Goal: Task Accomplishment & Management: Manage account settings

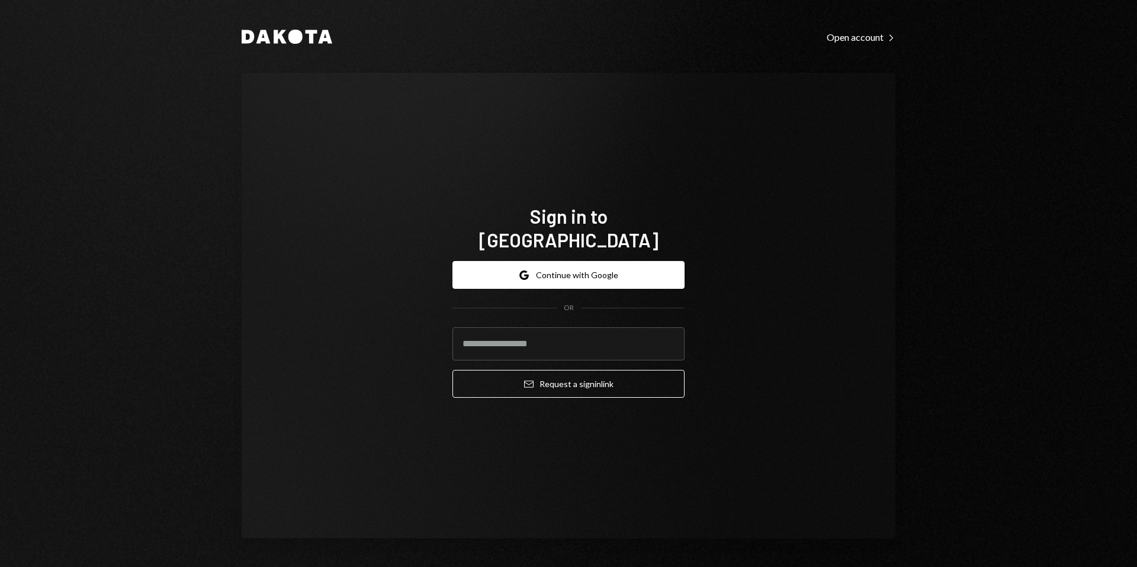
type input "**********"
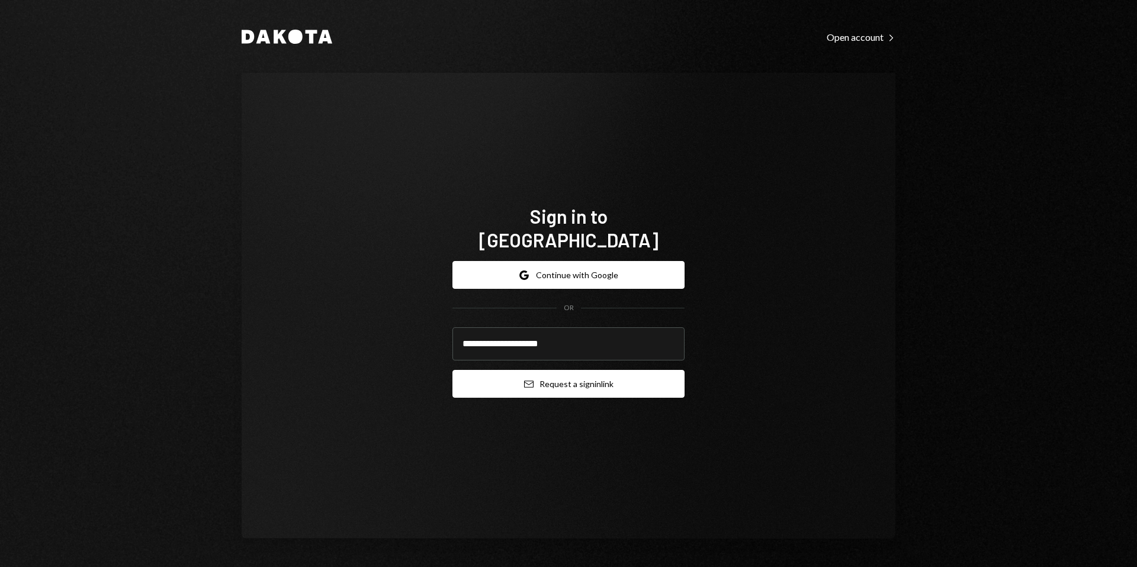
click at [564, 375] on button "Email Request a sign in link" at bounding box center [568, 384] width 232 height 28
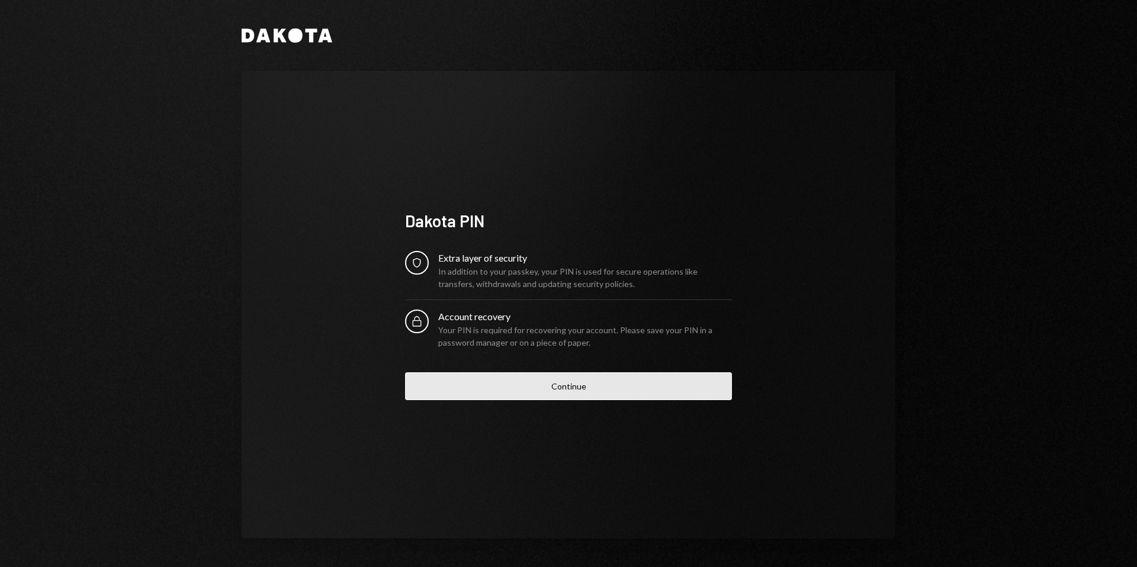
click at [555, 388] on button "Continue" at bounding box center [568, 386] width 327 height 28
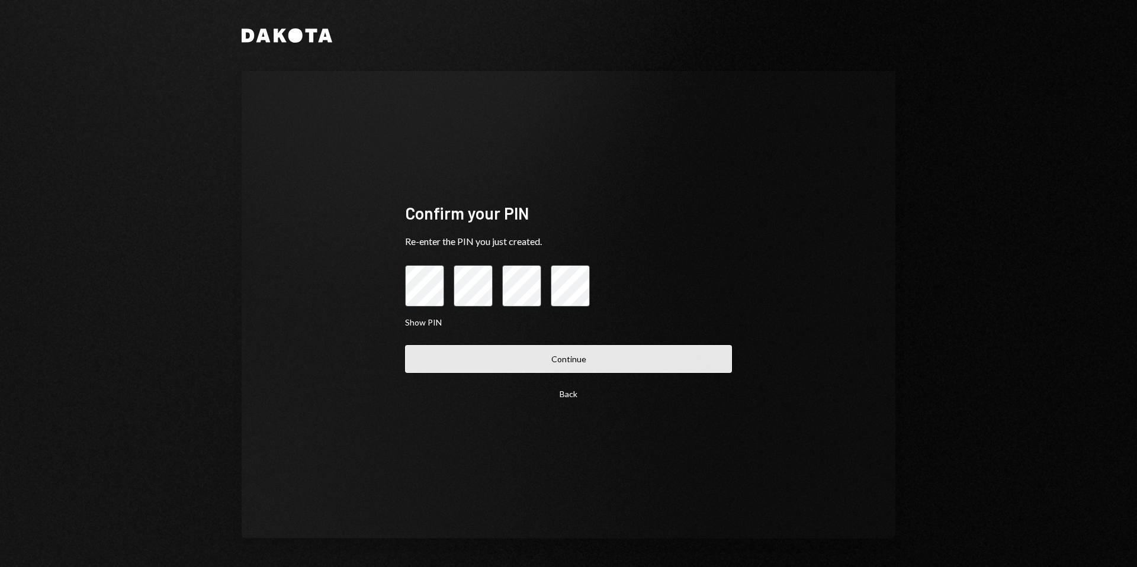
click at [567, 359] on button "Continue" at bounding box center [568, 359] width 327 height 28
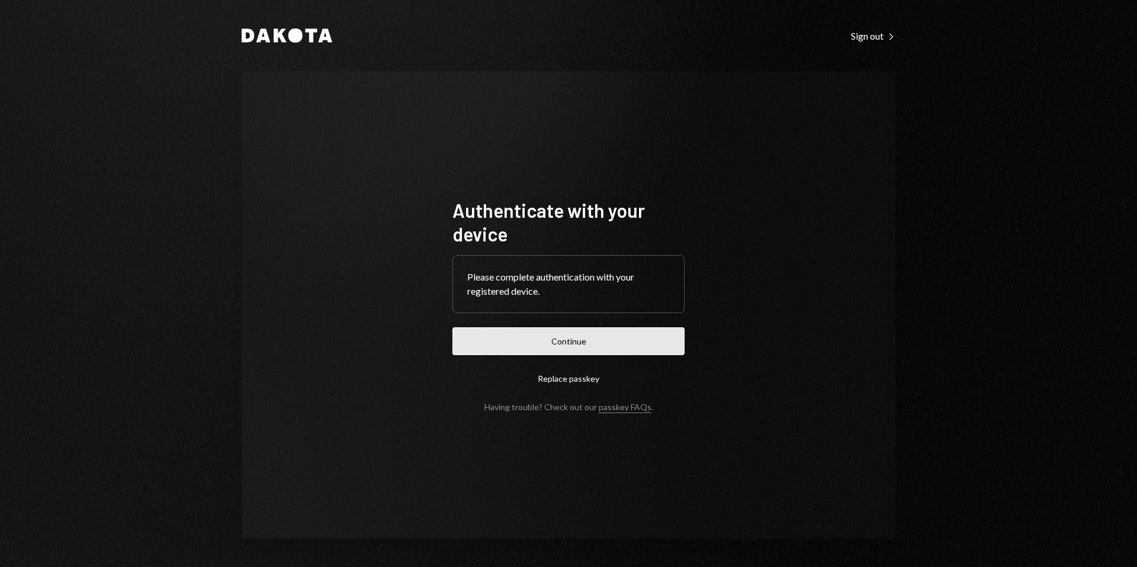
click at [651, 342] on button "Continue" at bounding box center [568, 341] width 232 height 28
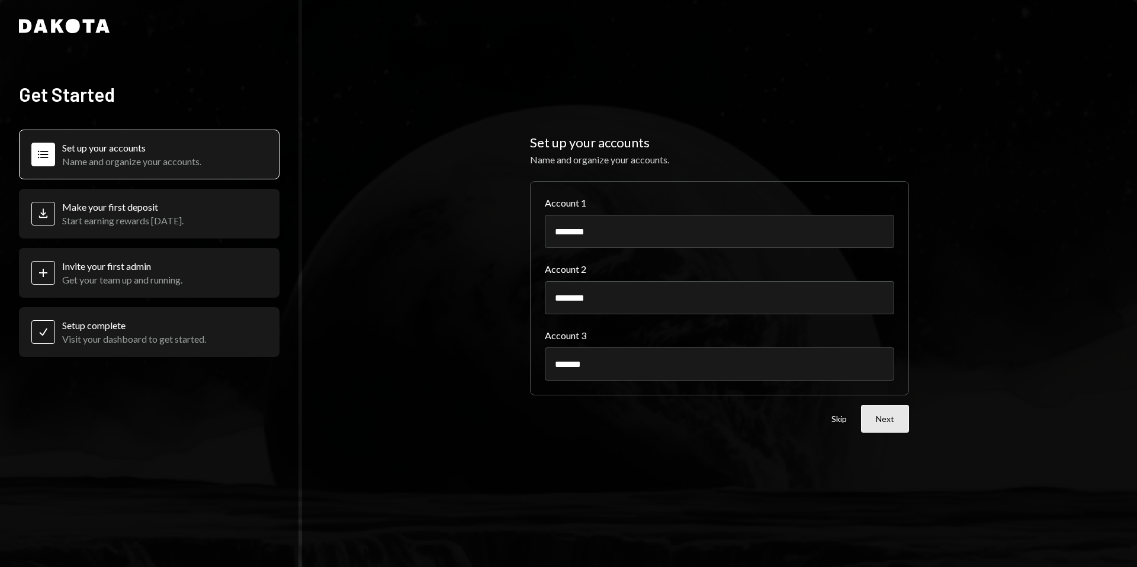
click at [872, 419] on button "Next" at bounding box center [885, 419] width 48 height 28
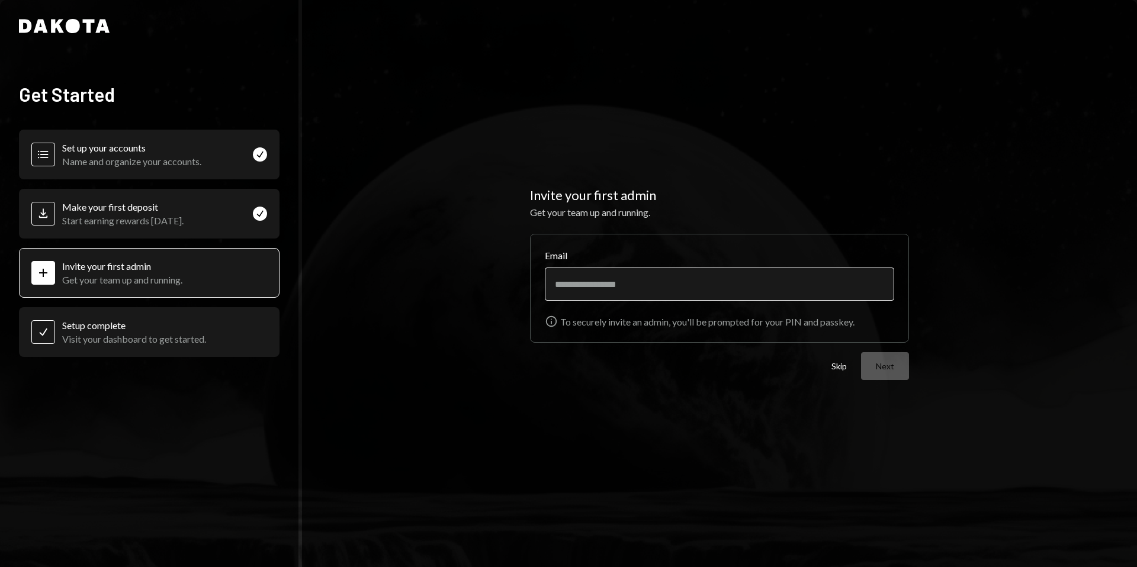
click at [622, 281] on input "Email" at bounding box center [719, 284] width 349 height 33
type input "**********"
click at [867, 361] on button "Next" at bounding box center [885, 366] width 48 height 28
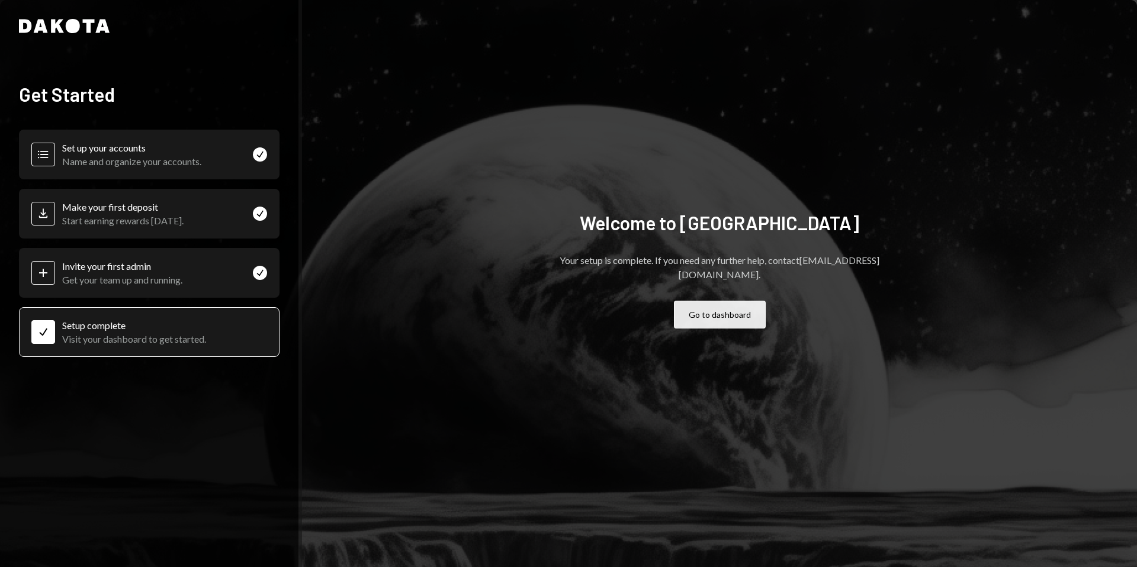
click at [695, 310] on button "Go to dashboard" at bounding box center [720, 315] width 92 height 28
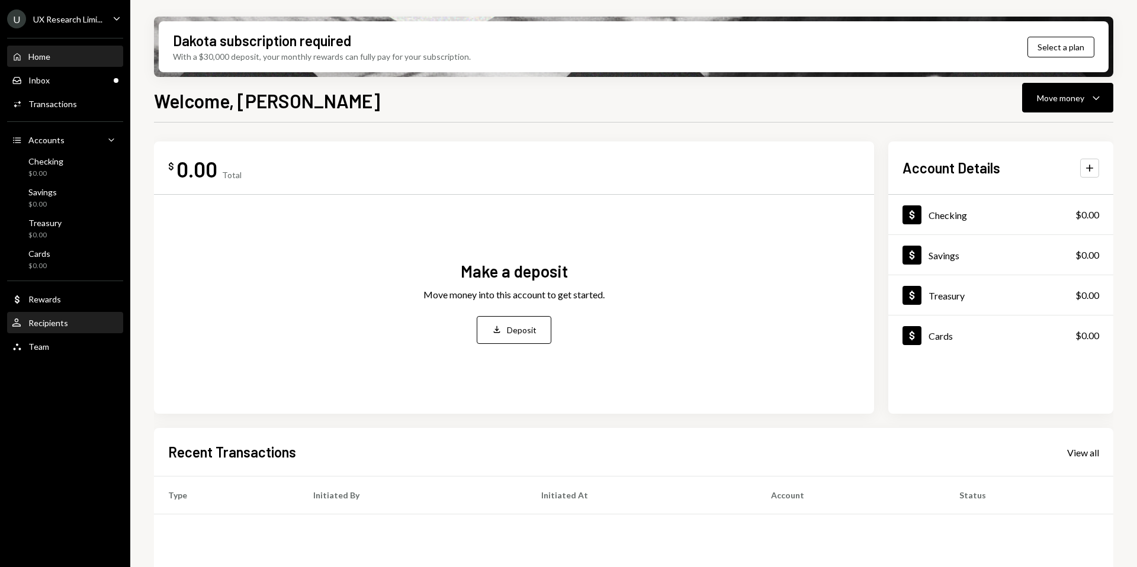
click at [66, 314] on div "User Recipients" at bounding box center [65, 323] width 107 height 20
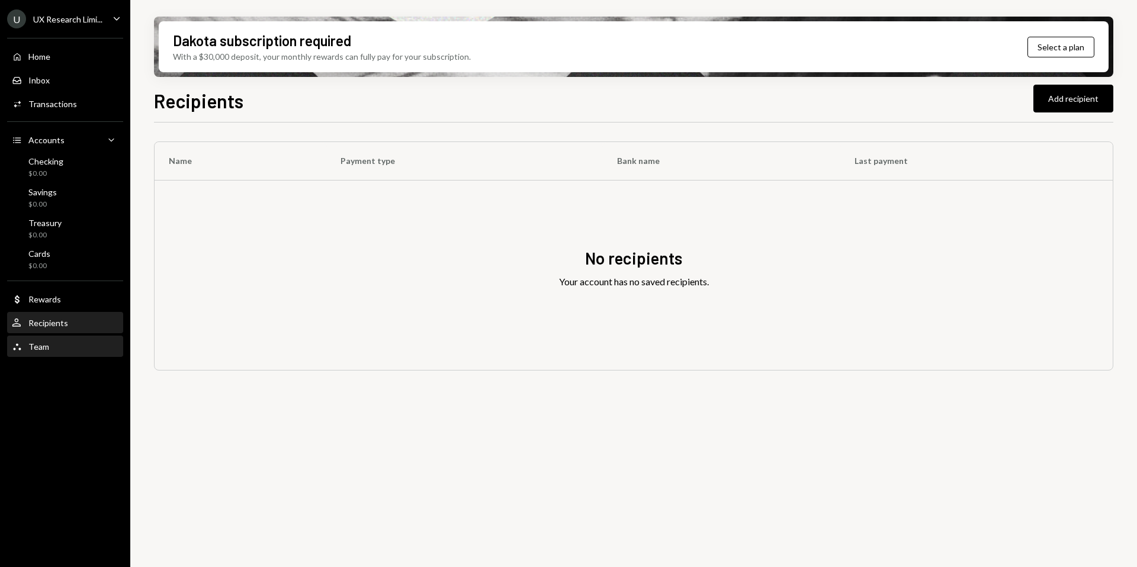
click at [48, 351] on div "Team Team" at bounding box center [65, 347] width 107 height 11
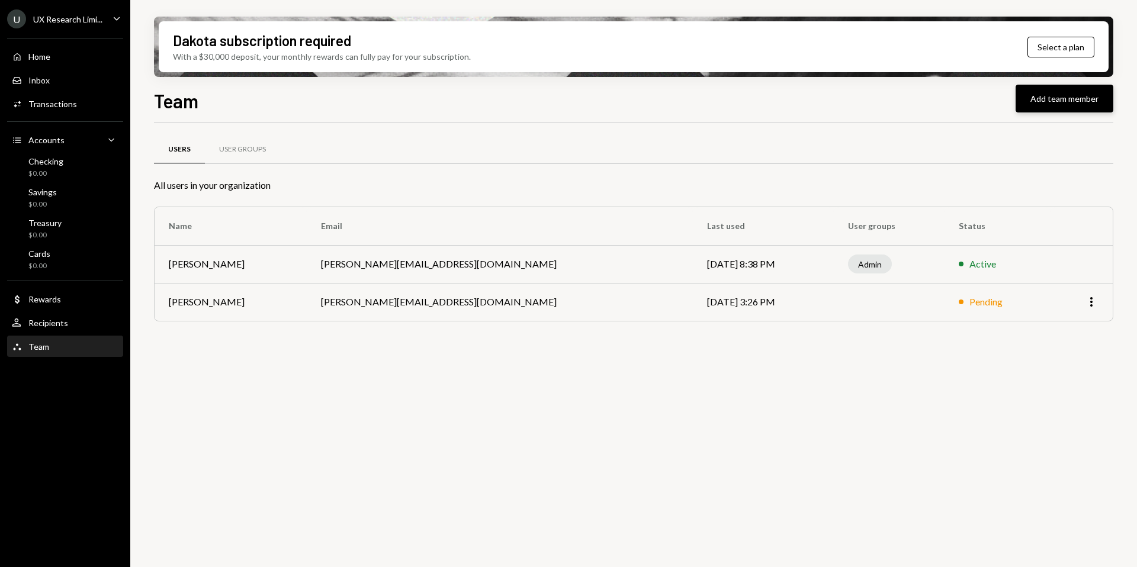
click at [1033, 106] on button "Add team member" at bounding box center [1064, 99] width 98 height 28
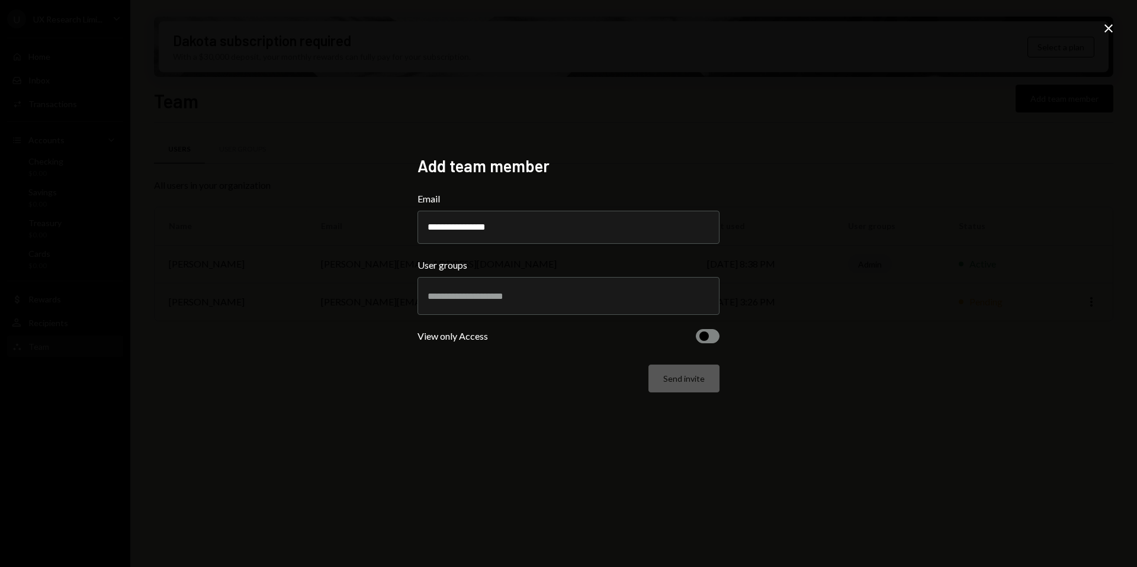
type input "**********"
click at [581, 293] on input "text" at bounding box center [568, 296] width 282 height 11
click at [525, 233] on input "**********" at bounding box center [568, 227] width 302 height 33
click at [800, 217] on div "**********" at bounding box center [568, 283] width 1137 height 567
click at [1112, 25] on icon "Close" at bounding box center [1108, 28] width 14 height 14
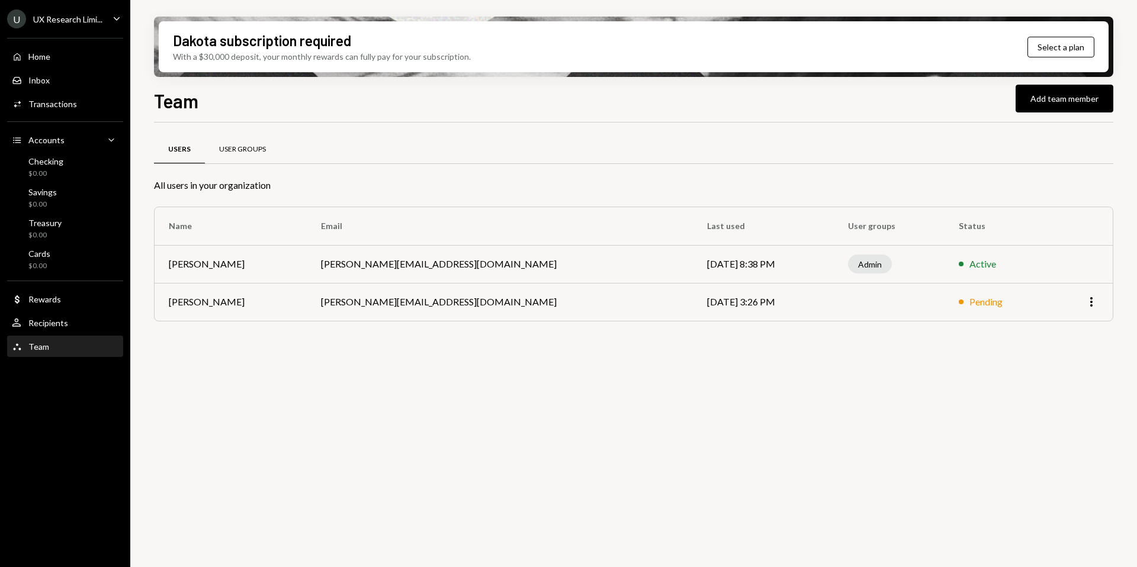
click at [236, 146] on div "User Groups" at bounding box center [242, 149] width 47 height 10
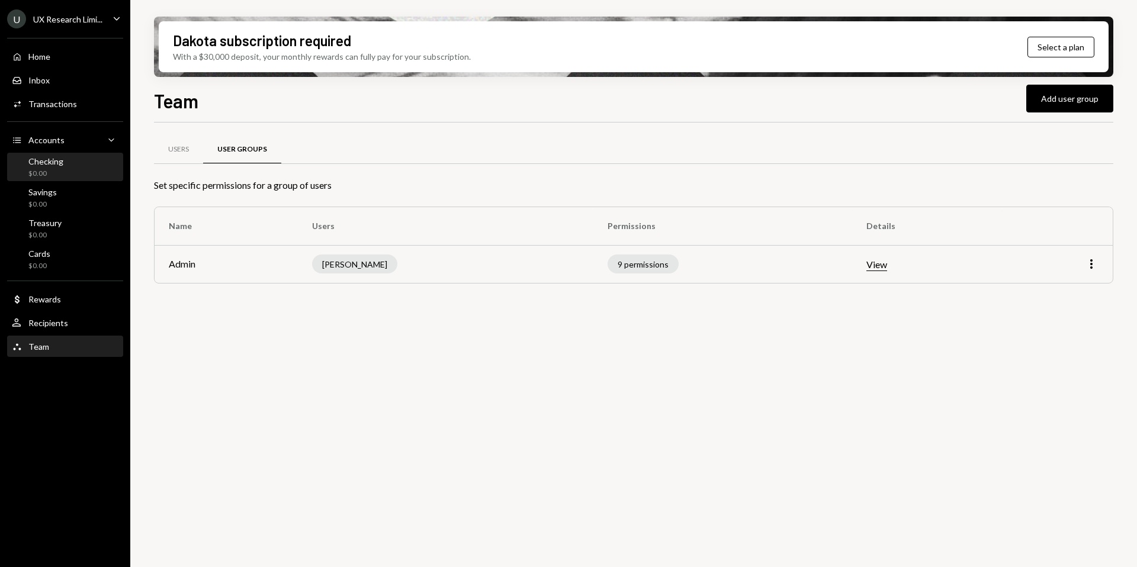
click at [52, 171] on div "$0.00" at bounding box center [45, 174] width 35 height 10
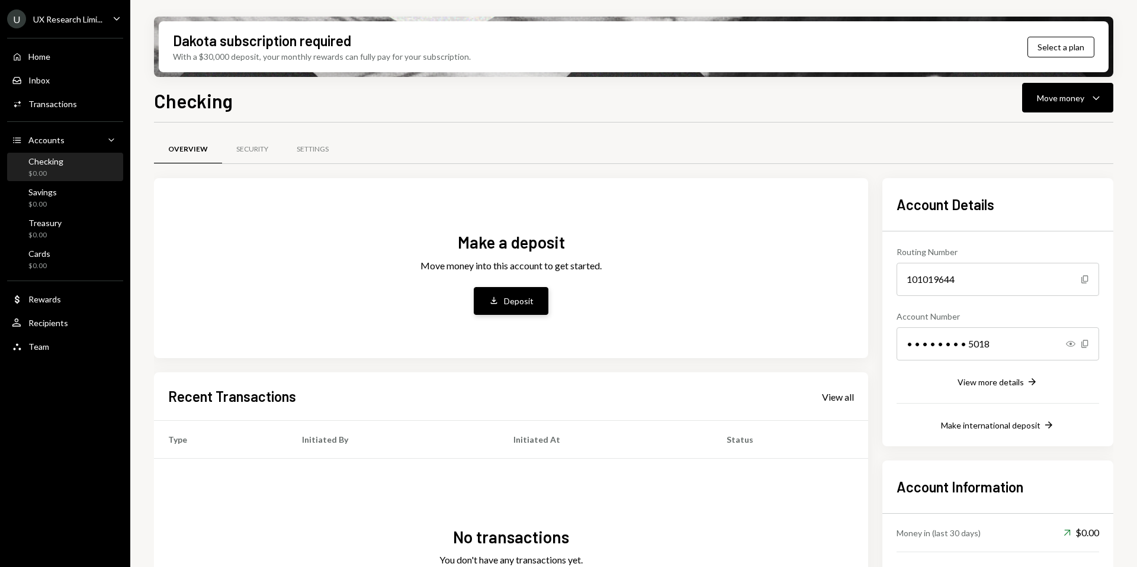
click at [496, 308] on button "Deposit Deposit" at bounding box center [511, 301] width 75 height 28
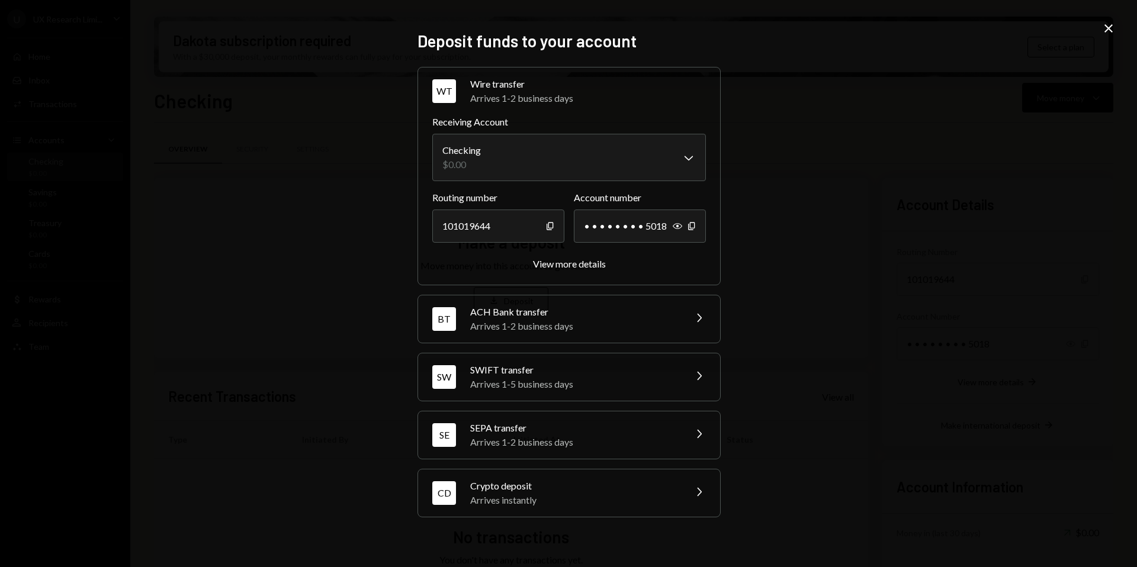
click at [500, 480] on div "Crypto deposit" at bounding box center [573, 486] width 207 height 14
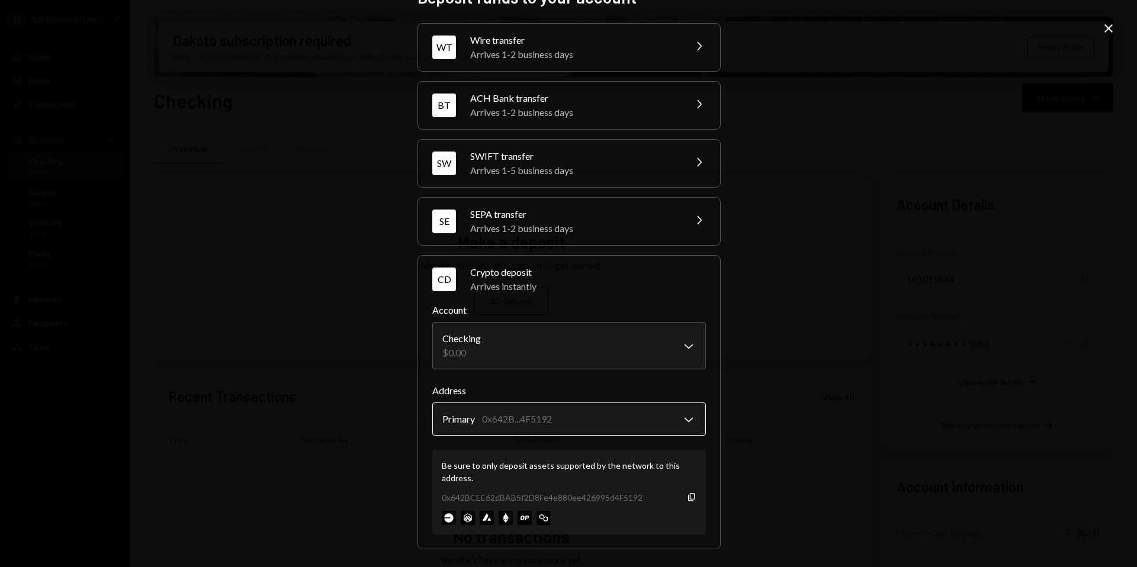
scroll to position [28, 0]
click at [691, 496] on icon "Copy" at bounding box center [691, 495] width 9 height 9
click at [522, 233] on div "Arrives 1-2 business days" at bounding box center [573, 227] width 207 height 14
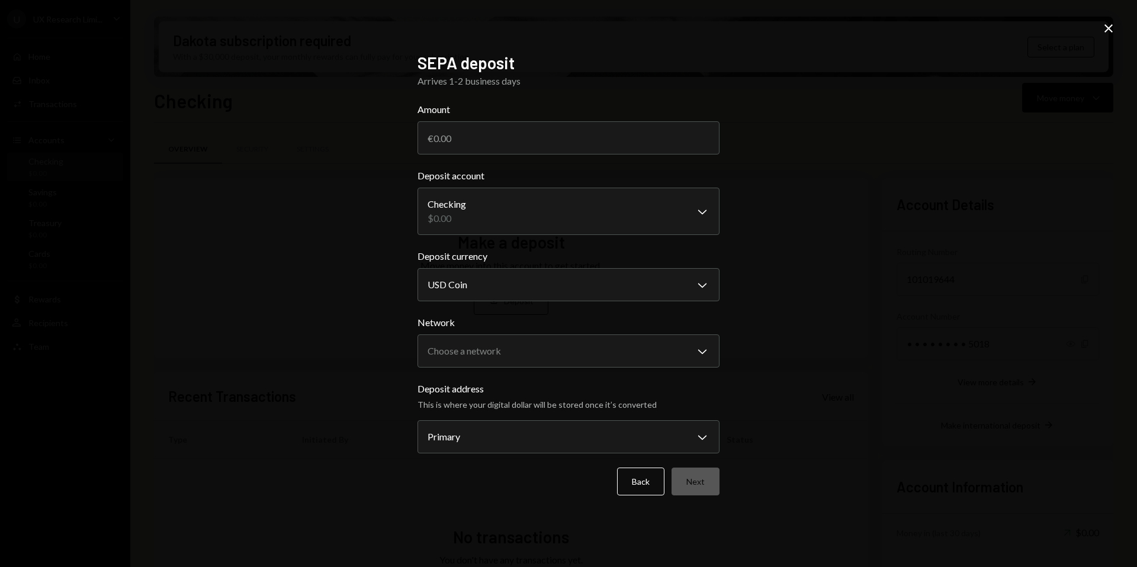
click at [1110, 25] on icon "Close" at bounding box center [1108, 28] width 14 height 14
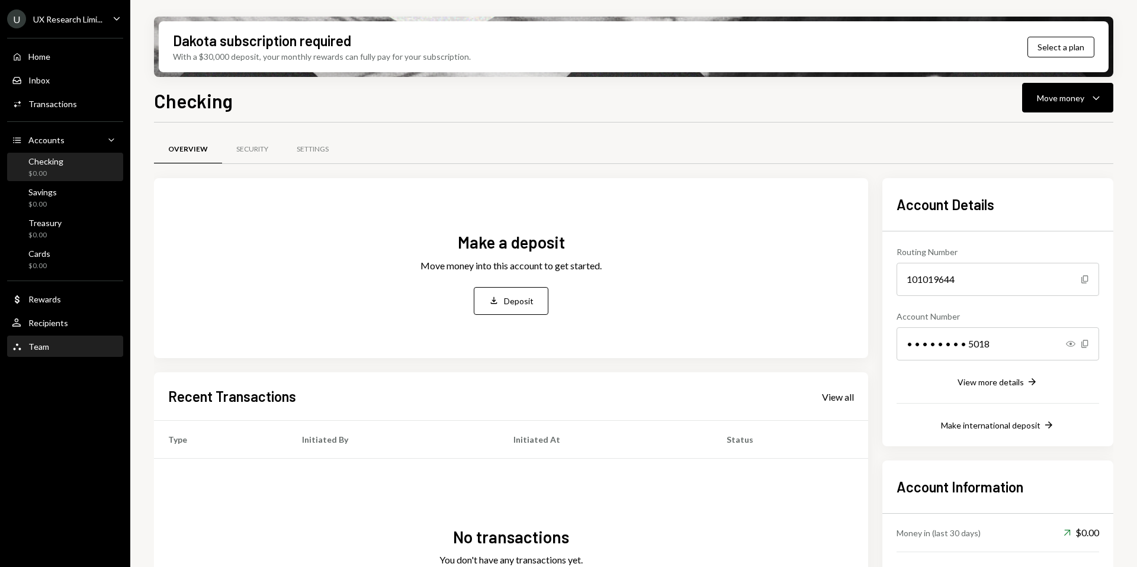
click at [78, 348] on div "Team Team" at bounding box center [65, 347] width 107 height 11
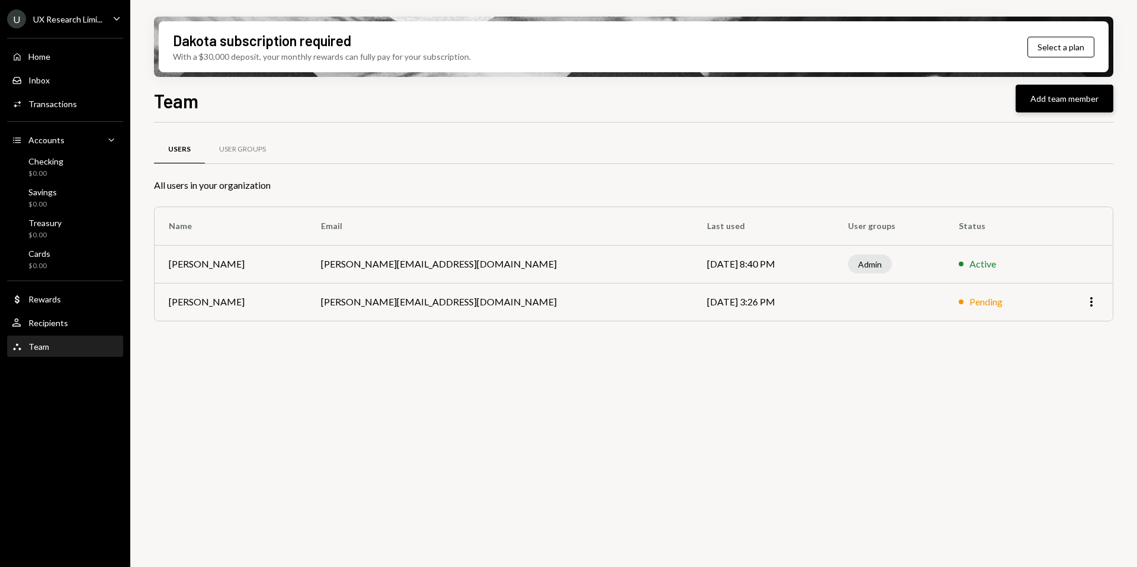
click at [1050, 92] on button "Add team member" at bounding box center [1064, 99] width 98 height 28
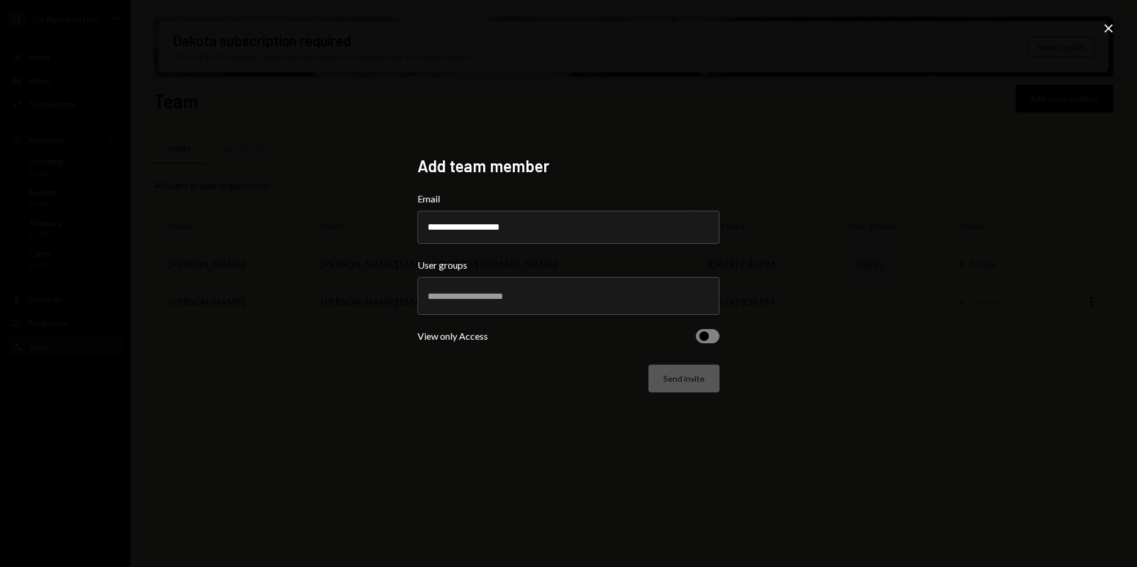
type input "**********"
click at [702, 336] on span "button" at bounding box center [703, 336] width 9 height 9
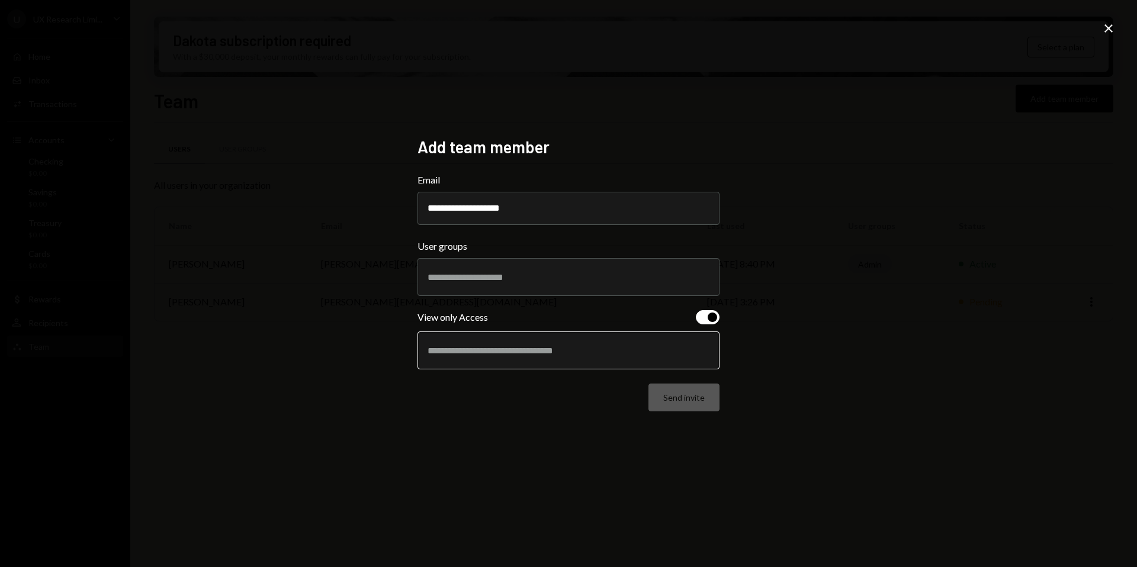
click at [570, 348] on input "text" at bounding box center [568, 350] width 282 height 11
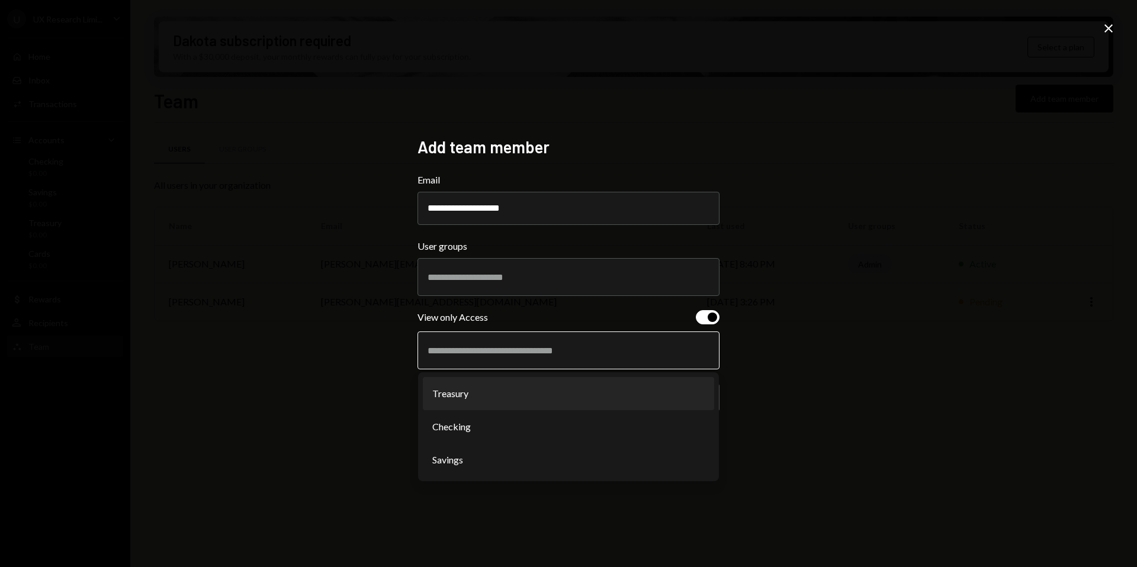
click at [449, 398] on li "Treasury" at bounding box center [568, 393] width 291 height 33
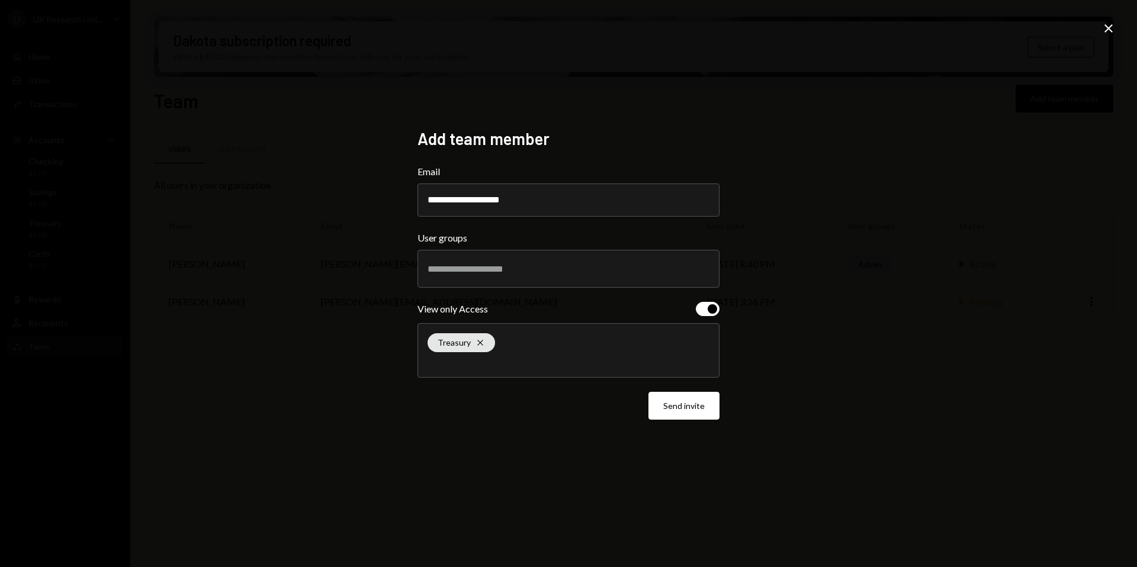
click at [487, 373] on div "Treasury Cross" at bounding box center [568, 350] width 282 height 53
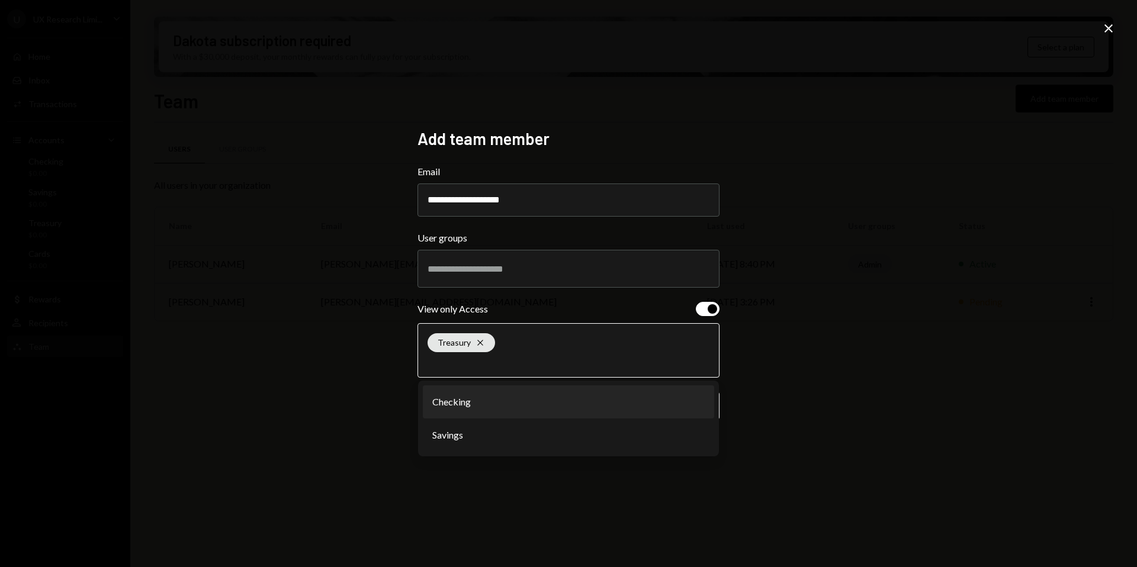
click at [476, 409] on li "Checking" at bounding box center [568, 401] width 291 height 33
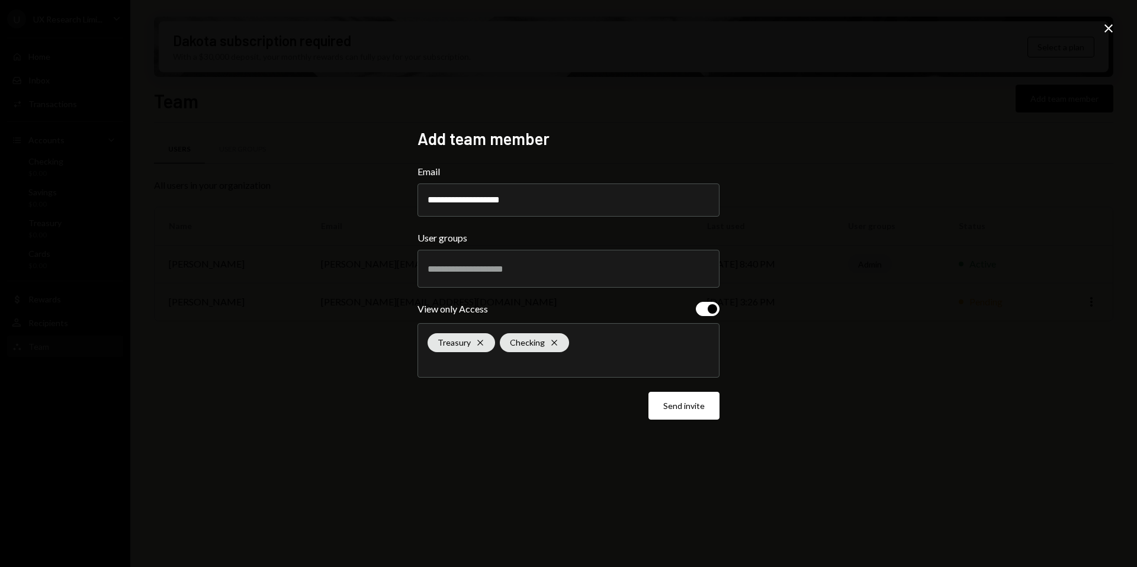
click at [483, 374] on div "Treasury Cross Checking Cross" at bounding box center [568, 350] width 282 height 53
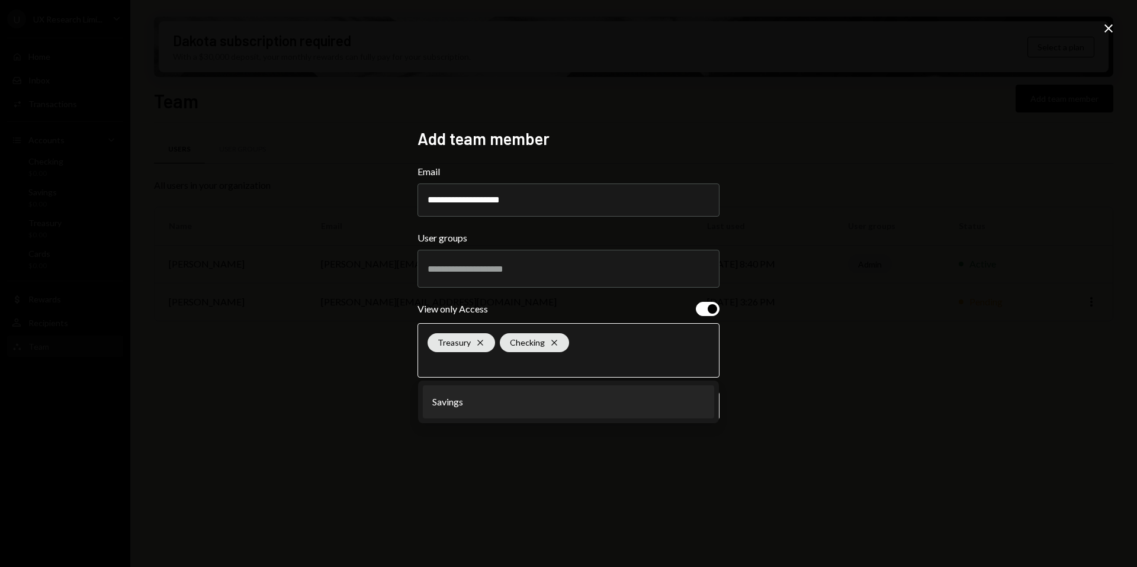
click at [478, 401] on li "Savings" at bounding box center [568, 401] width 291 height 33
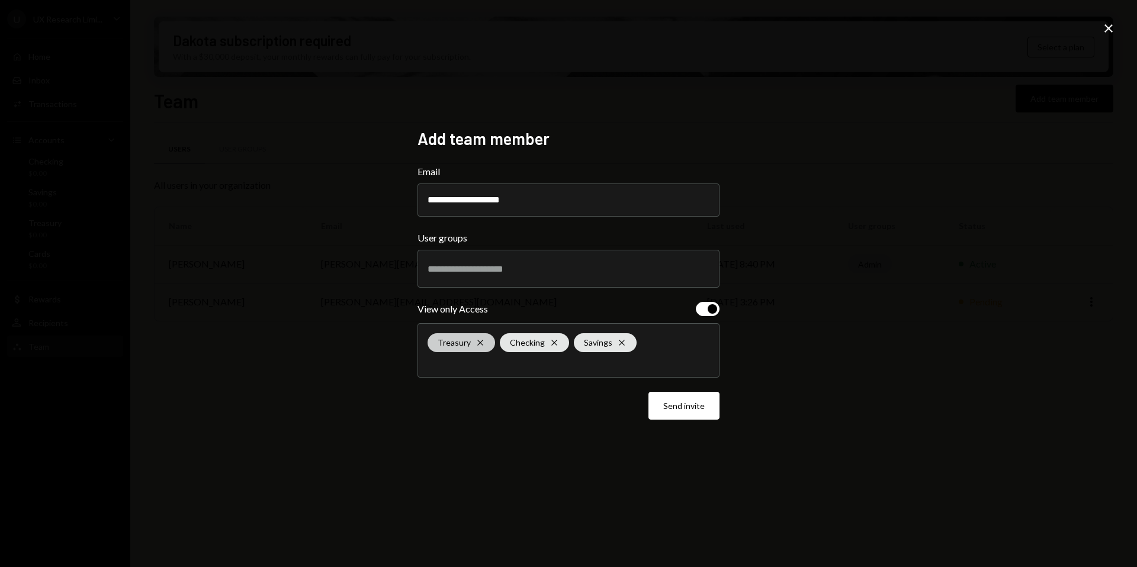
click at [485, 341] on div "Treasury Cross" at bounding box center [460, 342] width 67 height 19
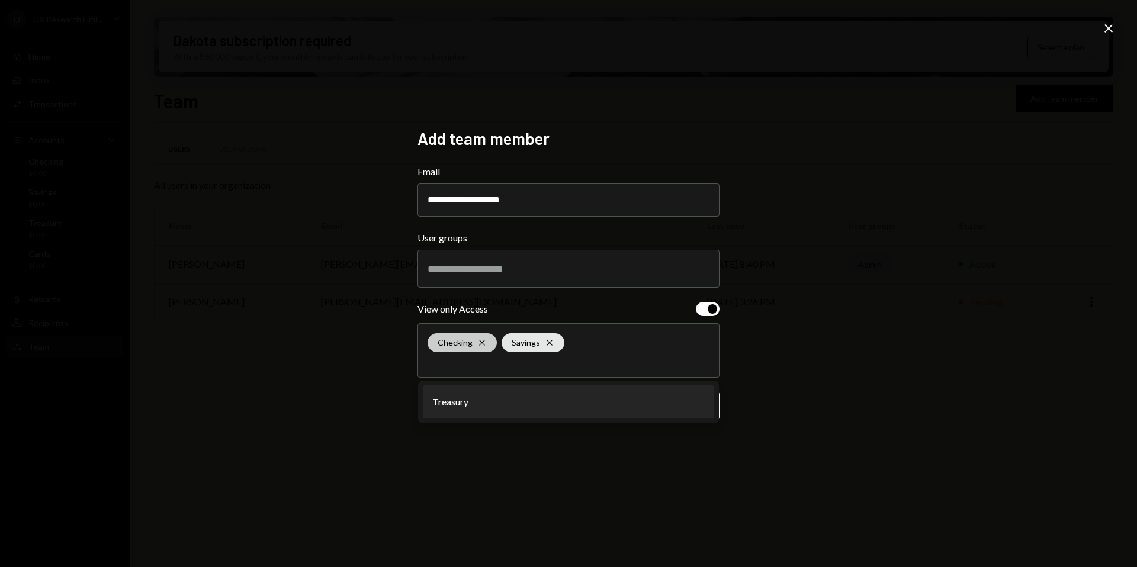
click at [485, 342] on icon "Cross" at bounding box center [481, 342] width 9 height 9
click at [474, 345] on icon "Cross" at bounding box center [475, 342] width 9 height 9
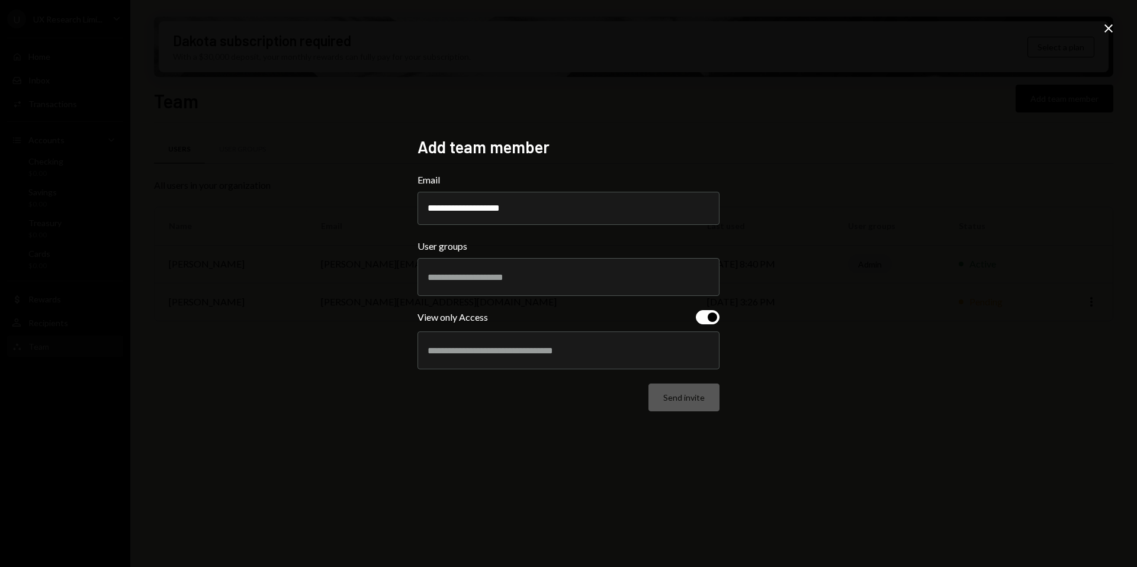
click at [474, 286] on div at bounding box center [568, 277] width 282 height 30
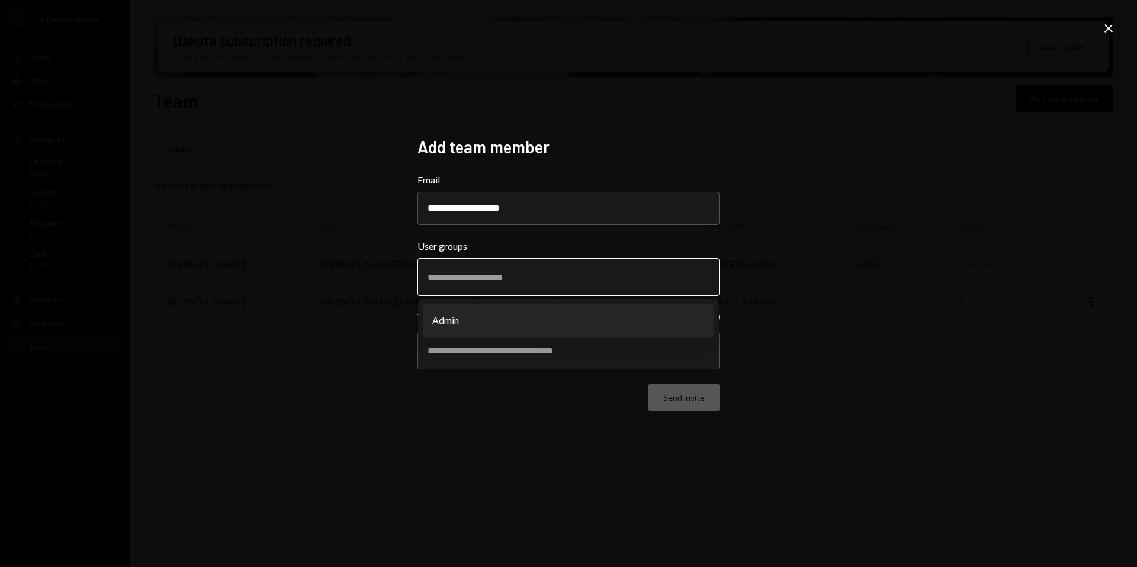
click at [470, 314] on li "Admin" at bounding box center [568, 320] width 291 height 33
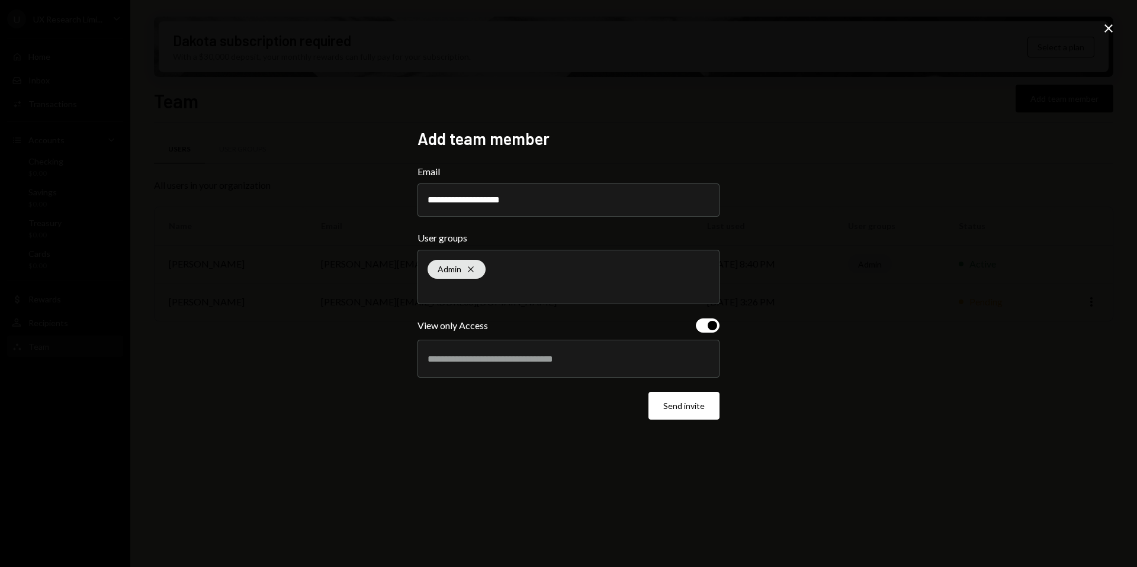
click at [704, 325] on button "button" at bounding box center [708, 326] width 24 height 14
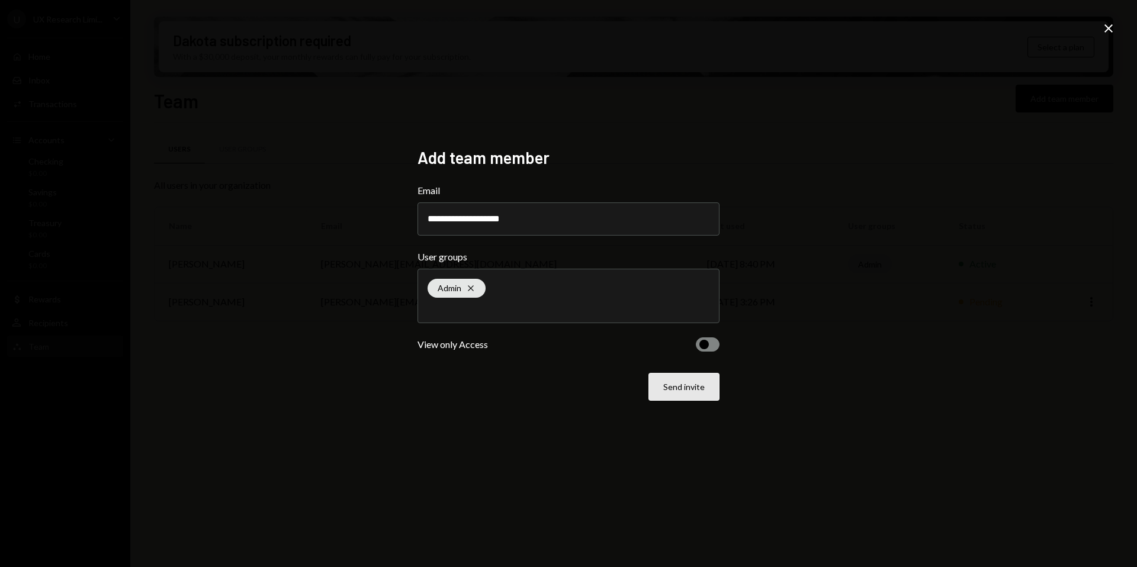
click at [693, 392] on button "Send invite" at bounding box center [683, 387] width 71 height 28
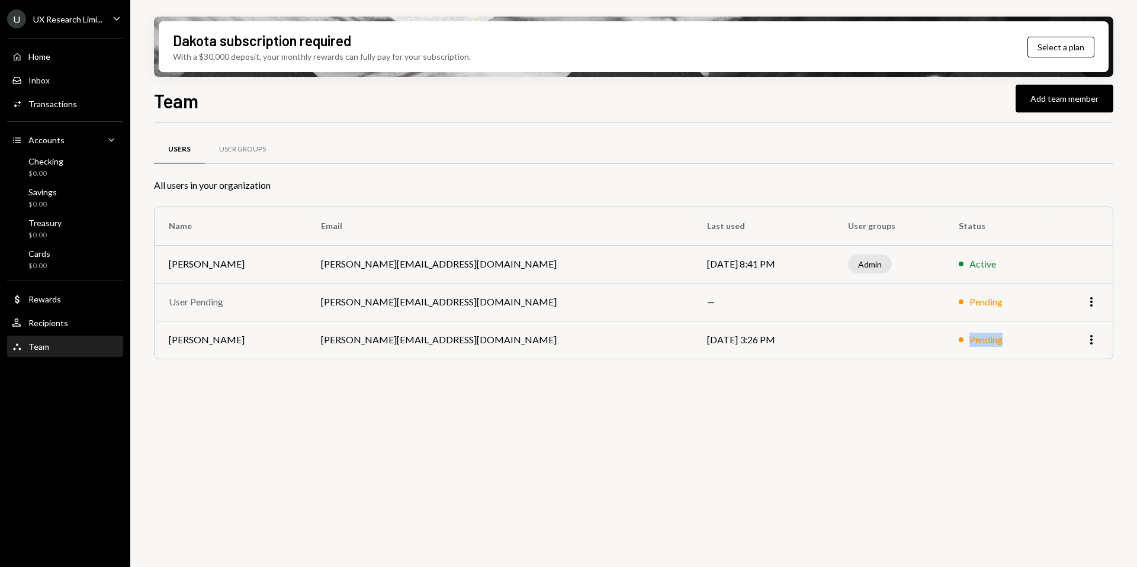
drag, startPoint x: 913, startPoint y: 342, endPoint x: 972, endPoint y: 333, distance: 59.9
click at [972, 333] on td "Pending" at bounding box center [996, 340] width 105 height 38
click at [754, 197] on div "Users User Groups All users in your organization Name Email Last used User grou…" at bounding box center [633, 263] width 959 height 242
